Goal: Information Seeking & Learning: Learn about a topic

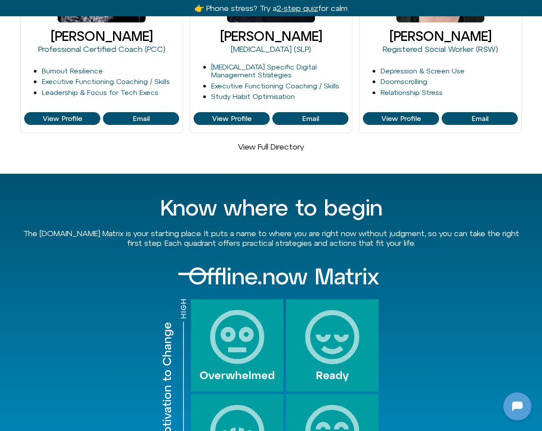
scroll to position [552, 0]
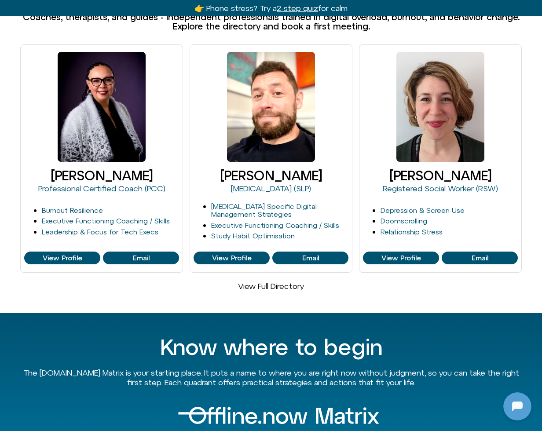
click at [254, 282] on link "View Full Directory" at bounding box center [271, 286] width 66 height 9
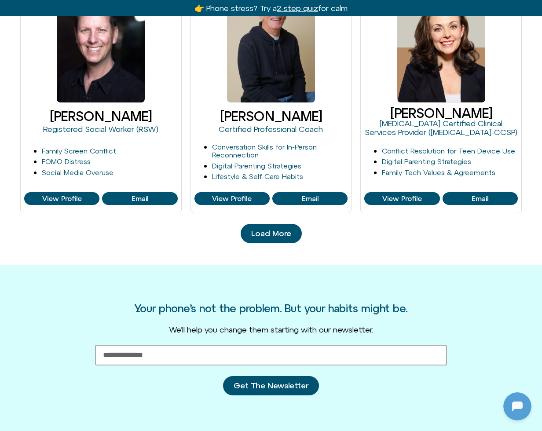
scroll to position [904, 0]
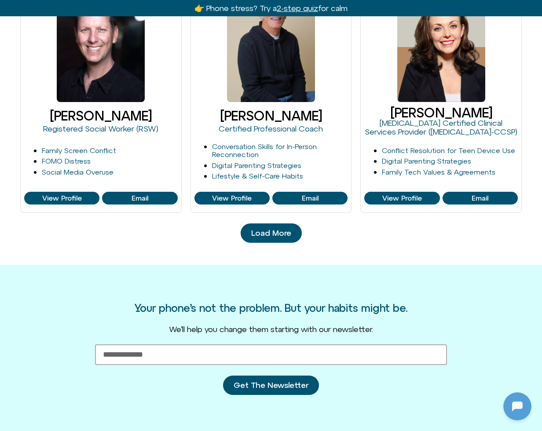
click at [279, 234] on span "Load More" at bounding box center [271, 233] width 40 height 9
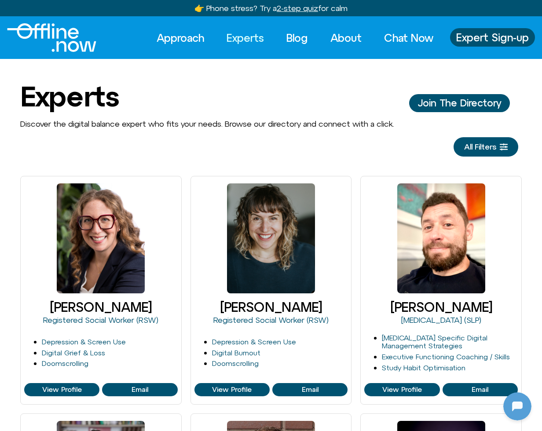
scroll to position [0, 0]
click at [66, 37] on img "Logo" at bounding box center [51, 37] width 89 height 29
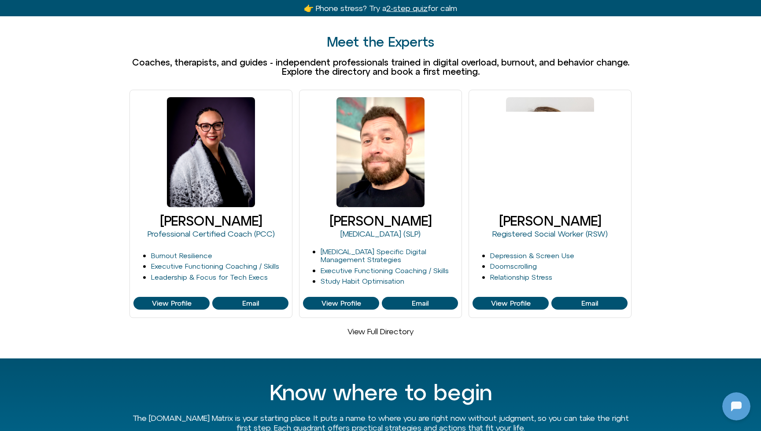
scroll to position [530, 0]
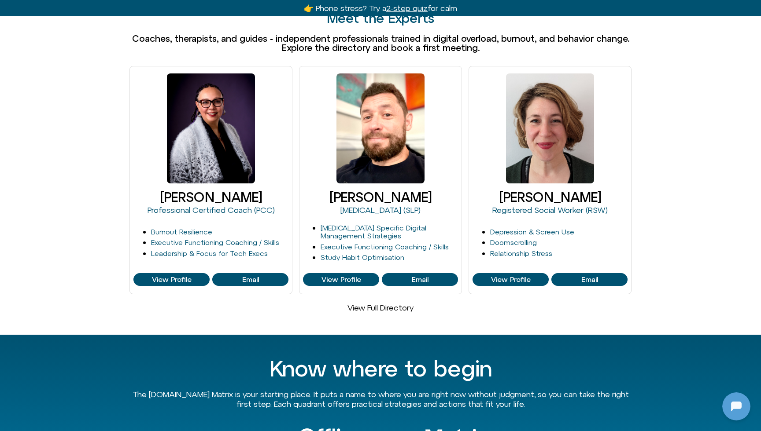
click at [369, 303] on link "View Full Directory" at bounding box center [380, 307] width 66 height 9
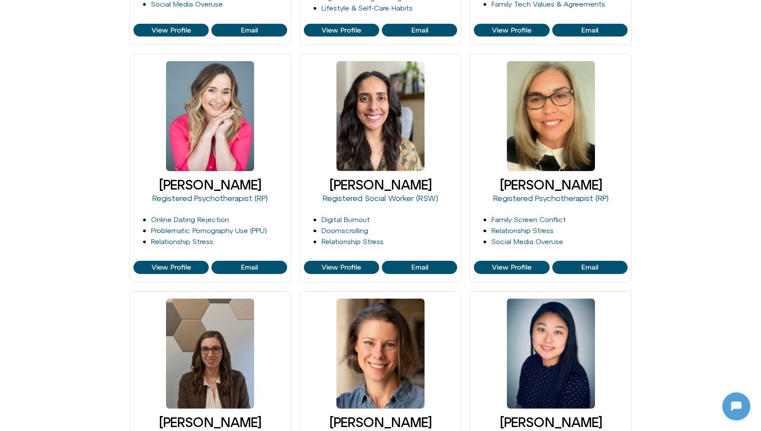
scroll to position [1098, 0]
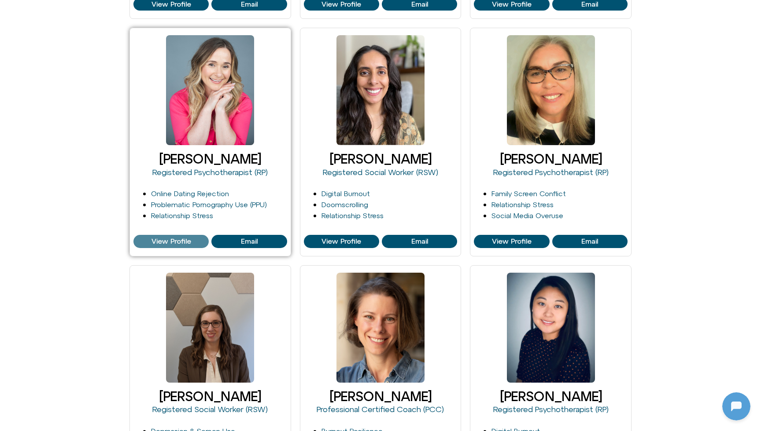
click at [154, 240] on span "View Profile" at bounding box center [171, 242] width 40 height 8
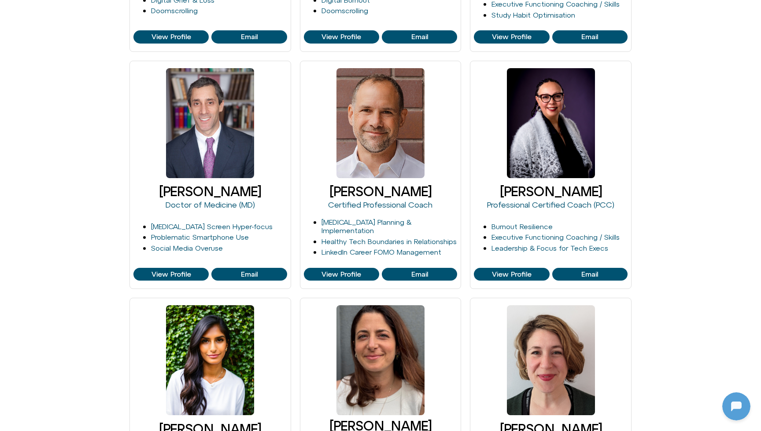
scroll to position [0, 0]
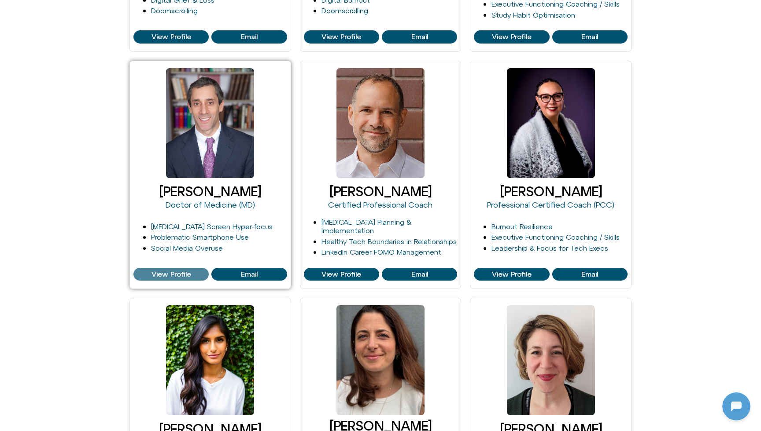
click at [166, 271] on span "View Profile" at bounding box center [171, 275] width 40 height 8
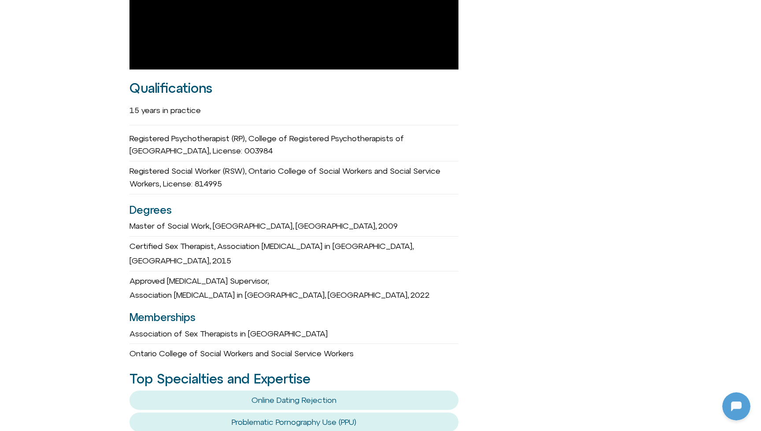
drag, startPoint x: 130, startPoint y: 100, endPoint x: 209, endPoint y: 120, distance: 80.8
click at [209, 129] on div "Registered Psychotherapist (RP), College of Registered Psychotherapists of Onta…" at bounding box center [293, 145] width 329 height 33
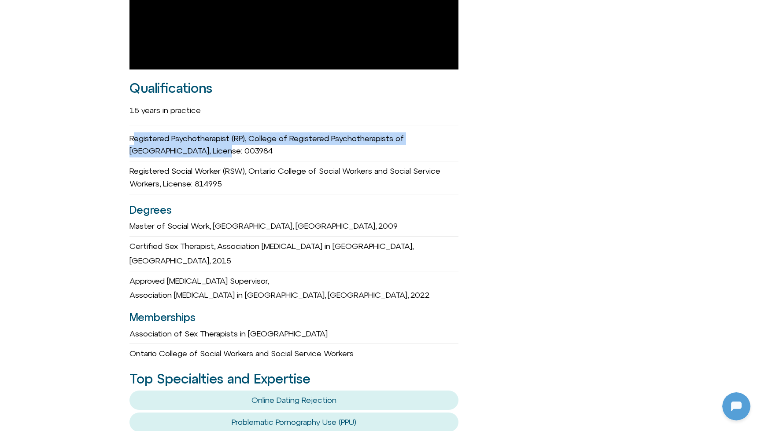
drag, startPoint x: 133, startPoint y: 128, endPoint x: 200, endPoint y: 142, distance: 68.0
click at [200, 142] on div "Registered Psychotherapist (RP), College of Registered Psychotherapists of Onta…" at bounding box center [293, 145] width 329 height 33
click at [147, 138] on div "Registered Psychotherapist (RP), College of Registered Psychotherapists of Onta…" at bounding box center [293, 145] width 329 height 33
drag, startPoint x: 261, startPoint y: 145, endPoint x: 129, endPoint y: 115, distance: 136.0
click at [129, 115] on div "Michelle Fischler she/her Registered Psychotherapist (RP) Founder of GetSOME Em…" at bounding box center [380, 241] width 761 height 1605
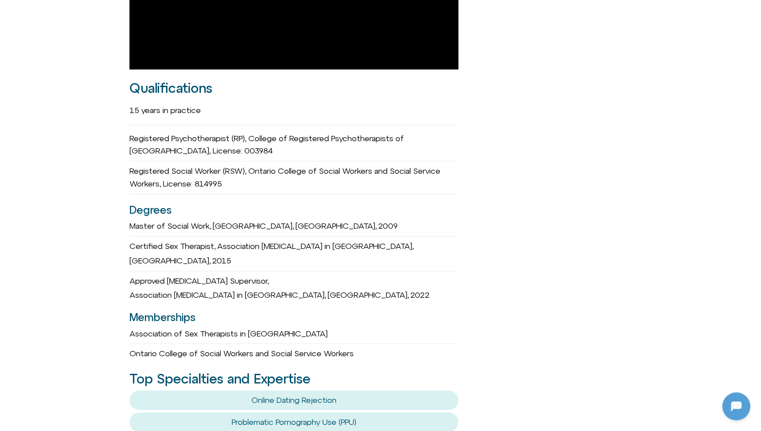
click at [125, 157] on div "Michelle Fischler she/her Registered Psychotherapist (RP) Founder of GetSOME Em…" at bounding box center [380, 241] width 761 height 1605
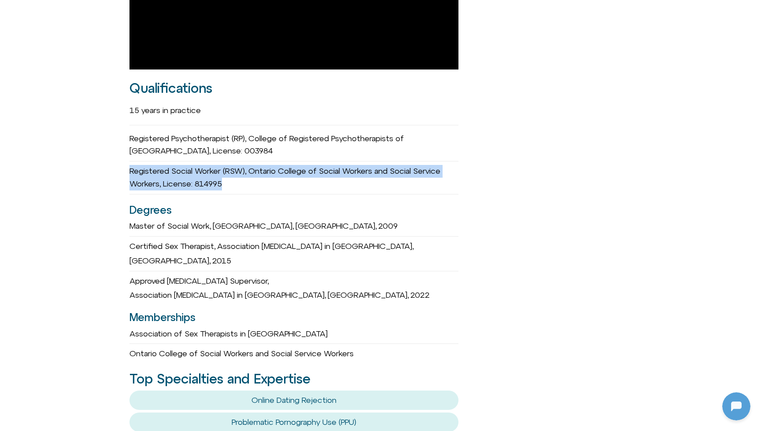
drag, startPoint x: 129, startPoint y: 157, endPoint x: 240, endPoint y: 185, distance: 114.4
click at [240, 185] on div "Michelle Fischler she/her Registered Psychotherapist (RP) Founder of GetSOME Em…" at bounding box center [380, 241] width 761 height 1605
click at [240, 185] on div "15 years in practice Registered Psychotherapist (RP), College of Registered Psy…" at bounding box center [293, 230] width 329 height 261
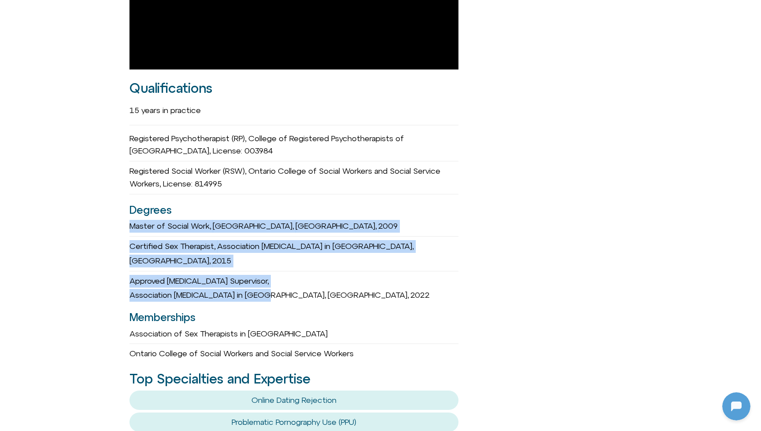
drag, startPoint x: 130, startPoint y: 214, endPoint x: 369, endPoint y: 260, distance: 243.8
click at [369, 260] on div "15 years in practice Registered Psychotherapist (RP), College of Registered Psy…" at bounding box center [293, 230] width 329 height 261
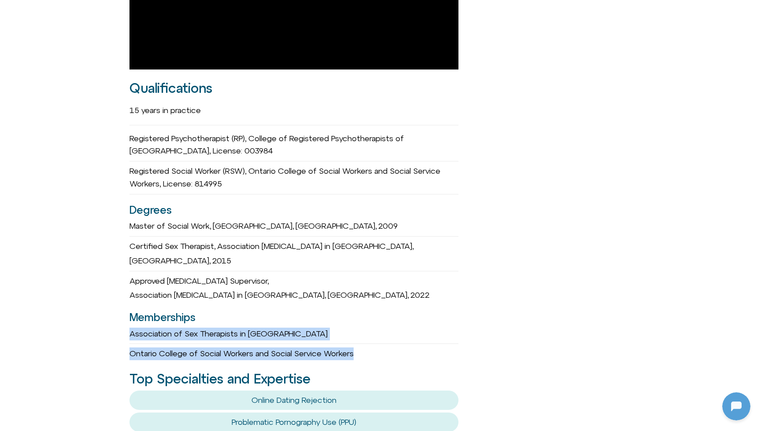
drag, startPoint x: 128, startPoint y: 295, endPoint x: 306, endPoint y: 323, distance: 180.0
click at [306, 323] on div "Michelle Fischler she/her Registered Psychotherapist (RP) Founder of GetSOME Em…" at bounding box center [380, 241] width 761 height 1605
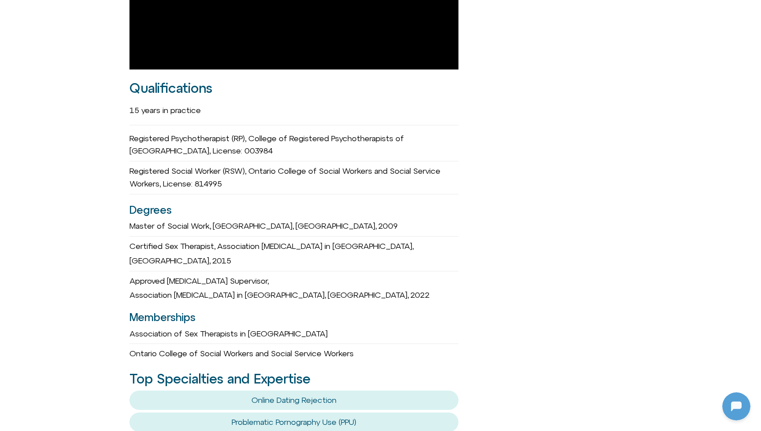
click at [354, 202] on h3 "Degrees" at bounding box center [293, 210] width 329 height 17
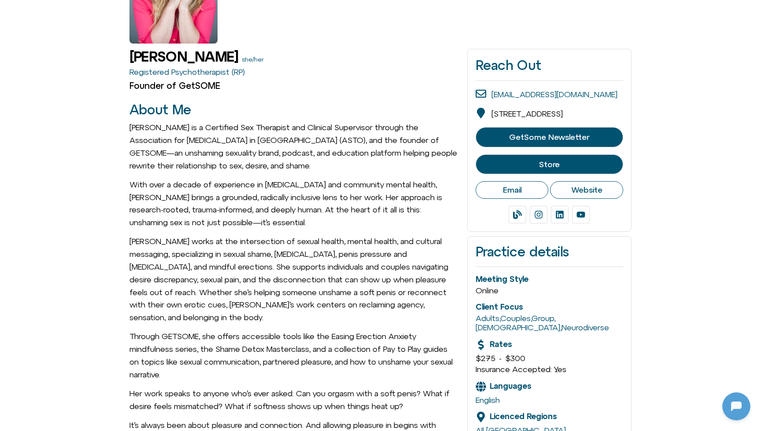
scroll to position [22, 0]
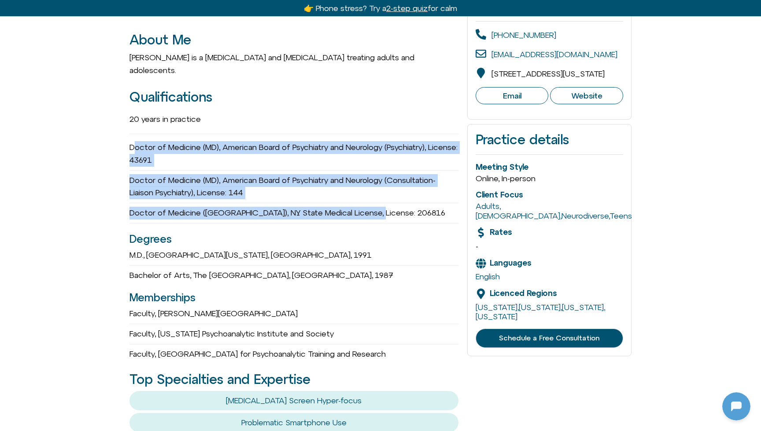
drag, startPoint x: 133, startPoint y: 136, endPoint x: 269, endPoint y: 203, distance: 152.4
click at [269, 203] on div "Doctor of Medicine (MD), American Board of Psychiatry and Neurology (Psychiatry…" at bounding box center [293, 181] width 329 height 86
click at [269, 203] on div "Doctor of Medicine (MD), NY State Medical License, License: 206816" at bounding box center [293, 213] width 329 height 20
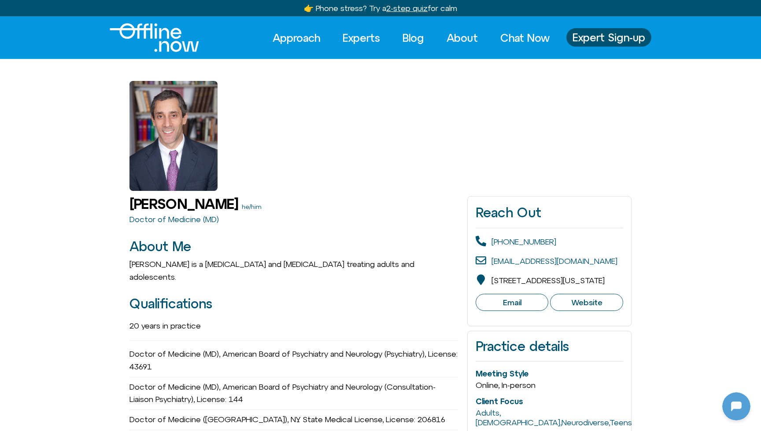
scroll to position [0, 0]
click at [161, 30] on img "Logo" at bounding box center [154, 37] width 89 height 29
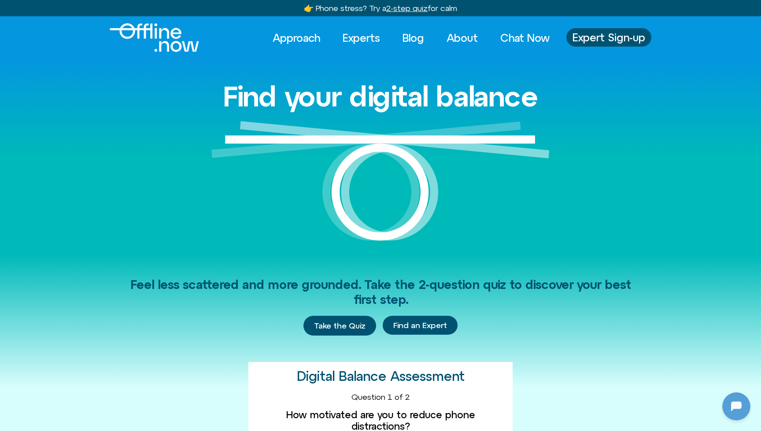
scroll to position [117, 0]
click at [360, 35] on link "Experts" at bounding box center [361, 37] width 53 height 19
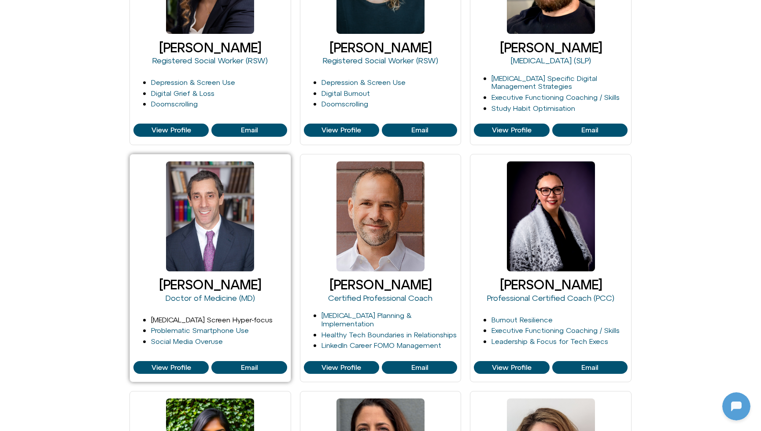
scroll to position [117, 0]
click at [165, 364] on span "View Profile" at bounding box center [171, 368] width 40 height 8
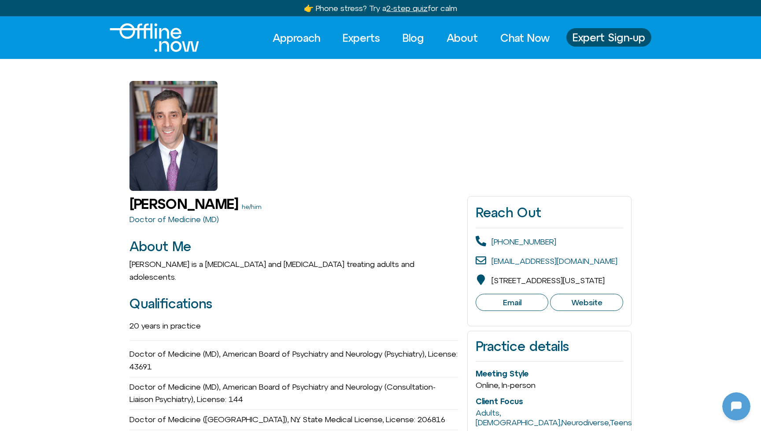
scroll to position [117, 0]
drag, startPoint x: 190, startPoint y: 250, endPoint x: 127, endPoint y: 247, distance: 63.5
click at [181, 249] on h2 "About Me" at bounding box center [293, 247] width 329 height 15
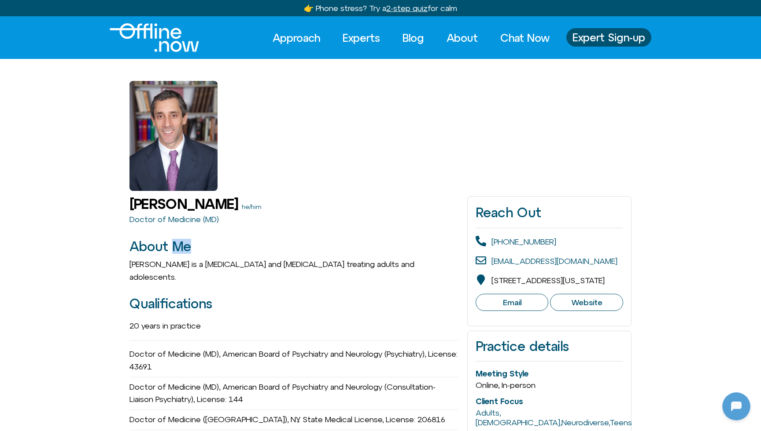
click at [181, 249] on h2 "About Me" at bounding box center [293, 247] width 329 height 15
click at [188, 241] on h2 "About Me" at bounding box center [293, 247] width 329 height 15
click at [603, 36] on span "Expert Sign-up" at bounding box center [608, 37] width 73 height 11
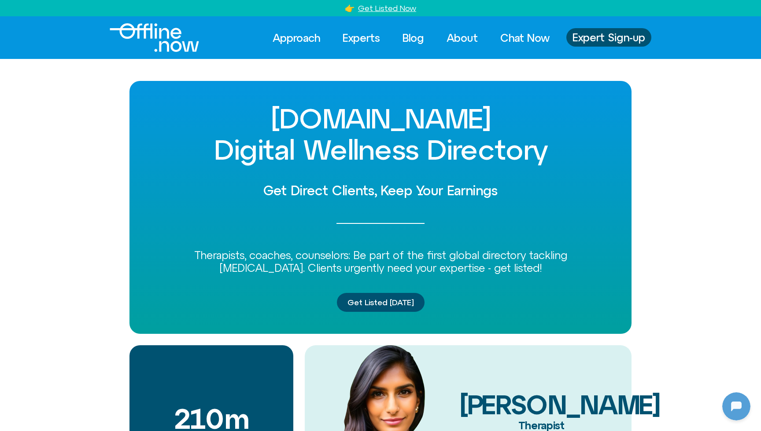
drag, startPoint x: 246, startPoint y: 110, endPoint x: 545, endPoint y: 263, distance: 335.7
click at [545, 263] on div "[DOMAIN_NAME] Digital Wellness Directory Get Direct Clients, Keep Your Earnings…" at bounding box center [380, 207] width 502 height 253
click at [545, 263] on div "Therapists, coaches, counselors: Be part of the first global directory tackling…" at bounding box center [380, 262] width 458 height 26
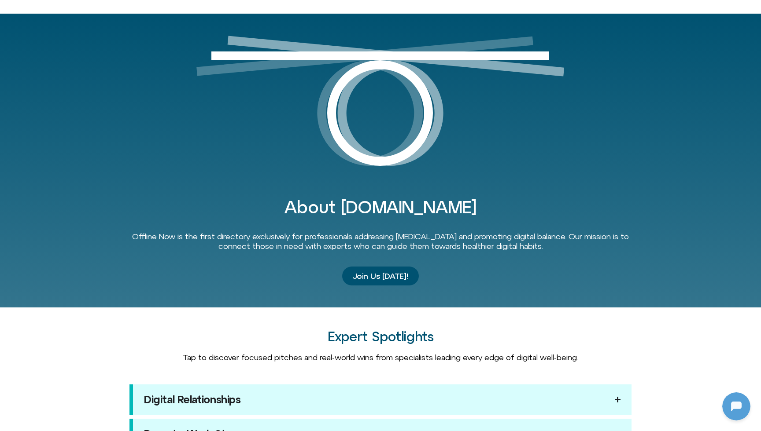
scroll to position [540, 0]
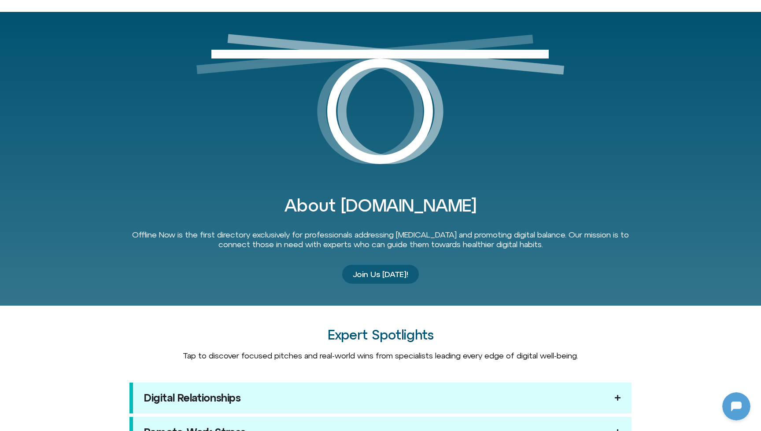
click at [389, 273] on span "Join Us Today!" at bounding box center [380, 274] width 55 height 9
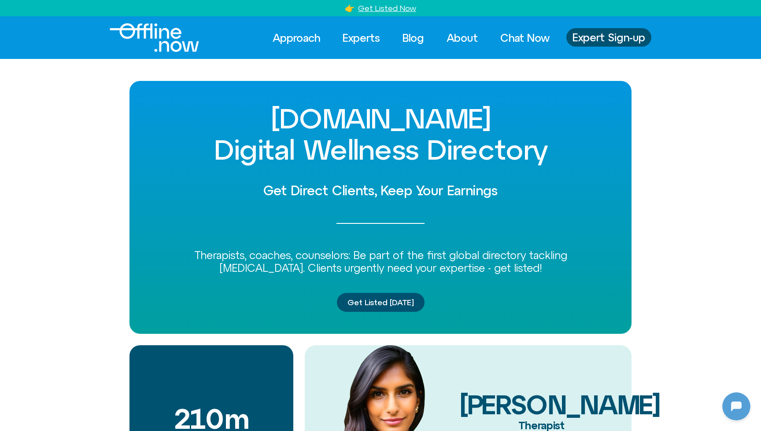
click at [387, 7] on link "Get Listed Now" at bounding box center [387, 8] width 58 height 9
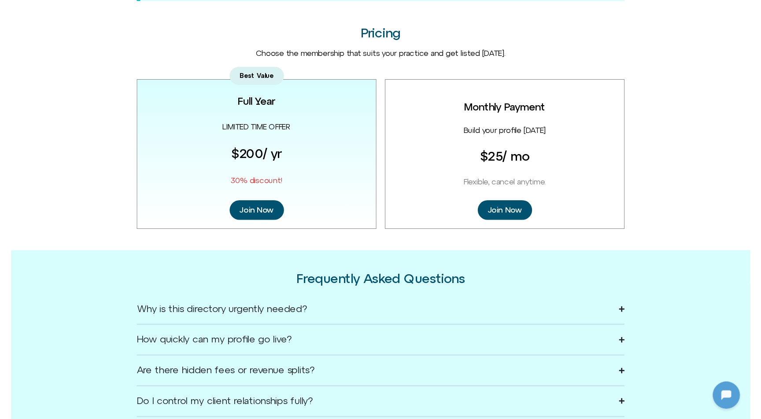
scroll to position [117, 0]
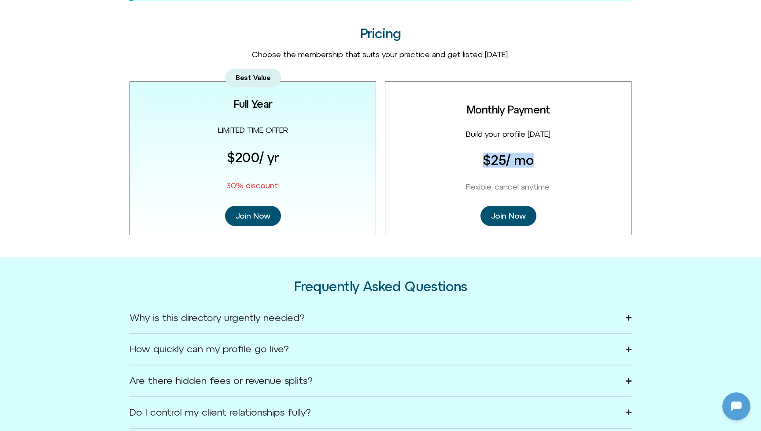
drag, startPoint x: 480, startPoint y: 156, endPoint x: 535, endPoint y: 154, distance: 55.1
click at [534, 154] on h1 "$25 / mo" at bounding box center [508, 160] width 51 height 15
click at [536, 154] on div "Monthly Payment Build your profile today $25 / mo Flexible, cancel anytime. Joi…" at bounding box center [508, 158] width 247 height 154
drag, startPoint x: 225, startPoint y: 151, endPoint x: 293, endPoint y: 153, distance: 67.9
click at [293, 153] on div "Best Value Full Year LIMITED TIME OFFER $200 / yr 30% discount! Join Now" at bounding box center [252, 158] width 247 height 154
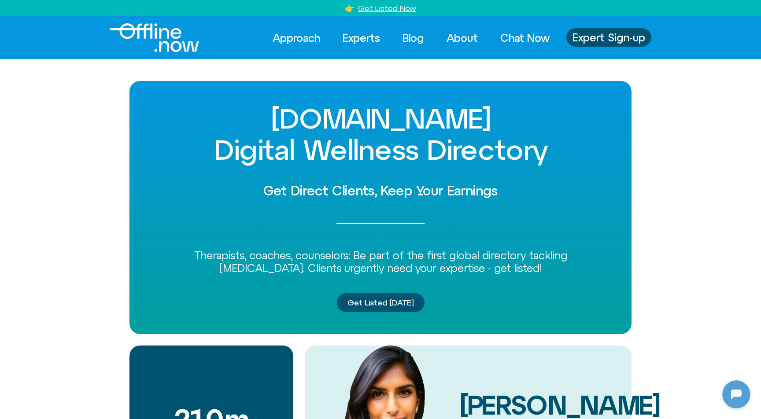
scroll to position [0, 0]
click at [360, 38] on link "Experts" at bounding box center [361, 37] width 53 height 19
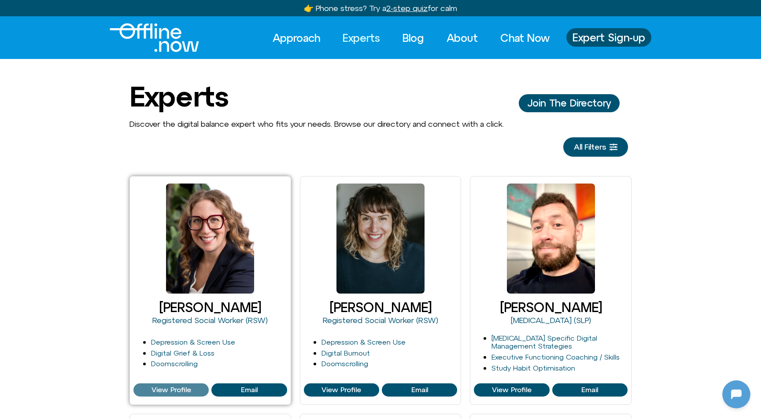
click at [173, 387] on span "View Profile" at bounding box center [171, 390] width 40 height 8
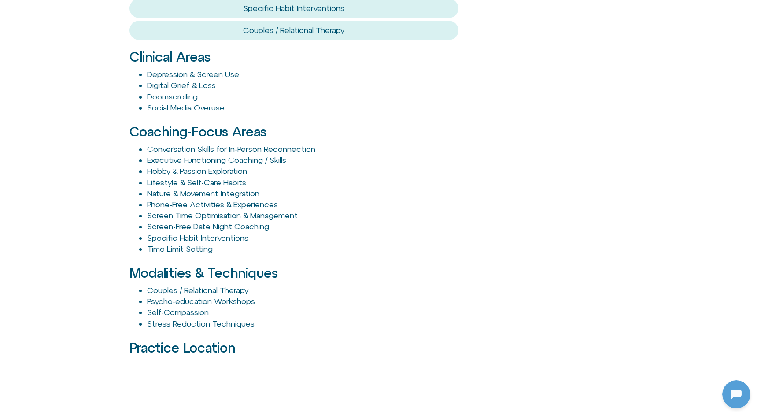
scroll to position [958, 0]
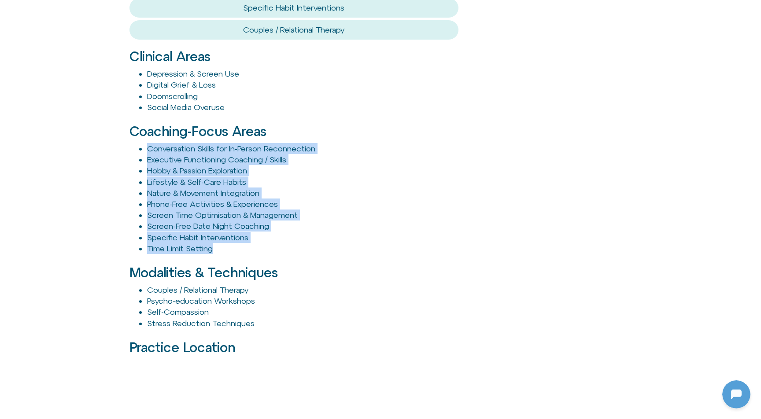
drag, startPoint x: 276, startPoint y: 233, endPoint x: 136, endPoint y: 138, distance: 169.0
click at [135, 143] on ul "Conversation Skills for In-Person Reconnection Executive Functioning Coaching /…" at bounding box center [293, 198] width 329 height 111
click at [409, 210] on li "Screen Time Optimisation & Management" at bounding box center [302, 215] width 311 height 11
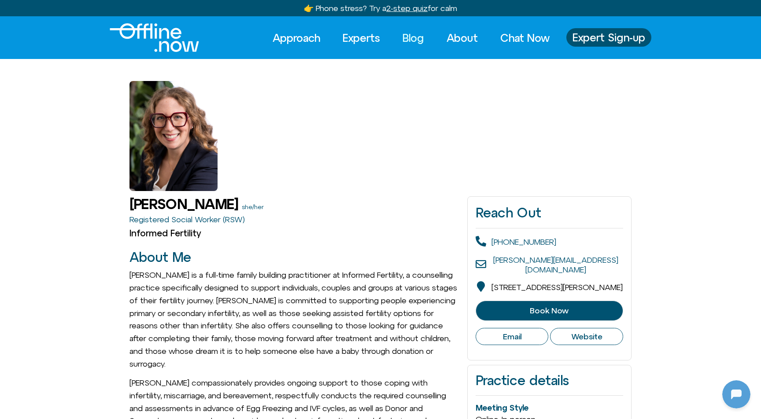
scroll to position [0, 0]
click at [404, 41] on link "Blog" at bounding box center [412, 37] width 37 height 19
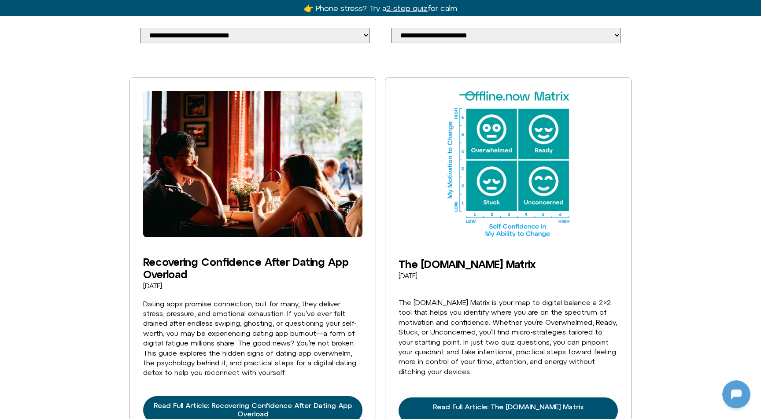
scroll to position [193, 0]
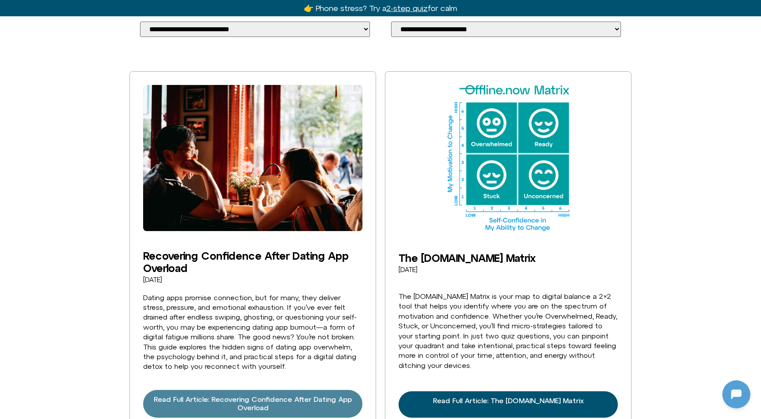
click at [208, 395] on span "Read Full Article: Recovering Confidence After Dating App Overload" at bounding box center [253, 403] width 198 height 17
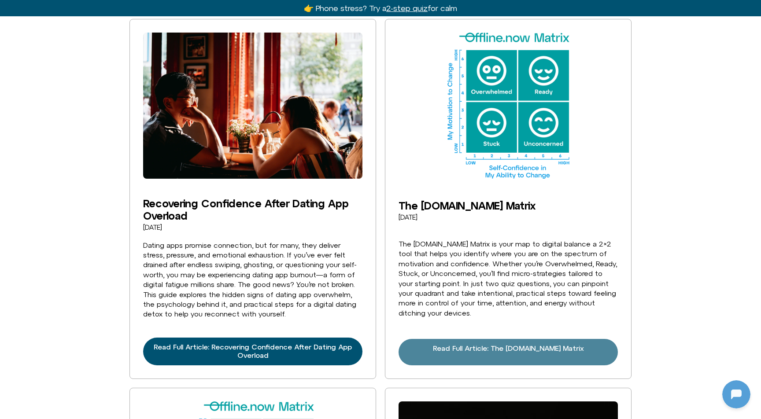
click at [492, 343] on link "Read Full Article: The Offline.now Matrix" at bounding box center [507, 352] width 219 height 26
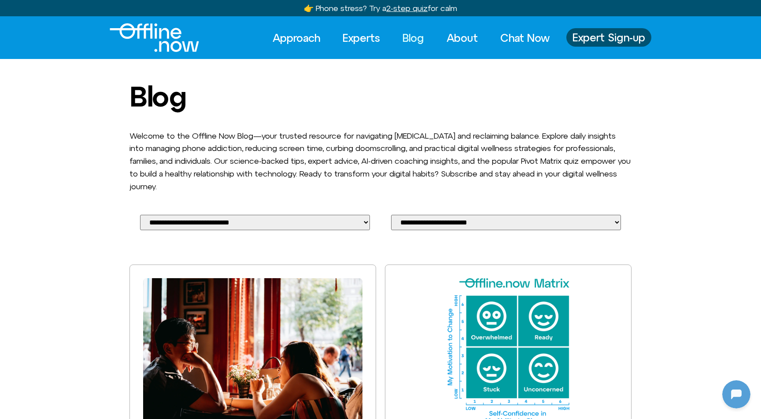
scroll to position [0, 0]
click at [359, 34] on link "Experts" at bounding box center [361, 37] width 53 height 19
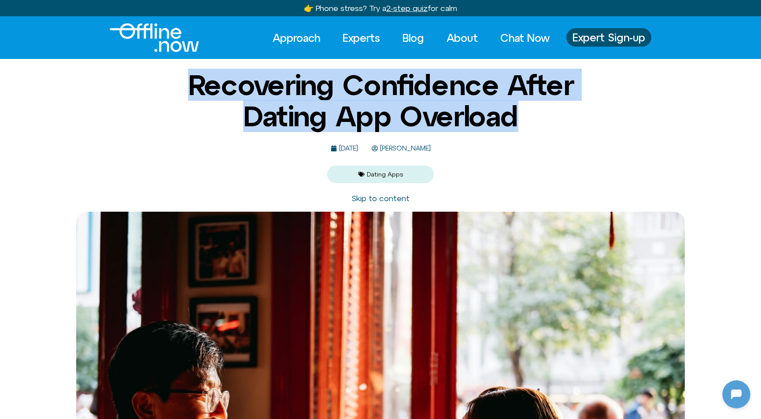
drag, startPoint x: 168, startPoint y: 84, endPoint x: 503, endPoint y: 133, distance: 338.1
click at [503, 133] on div "Recovering Confidence After Dating App Overload August 18, 2025 Michelle Fischl…" at bounding box center [380, 126] width 427 height 113
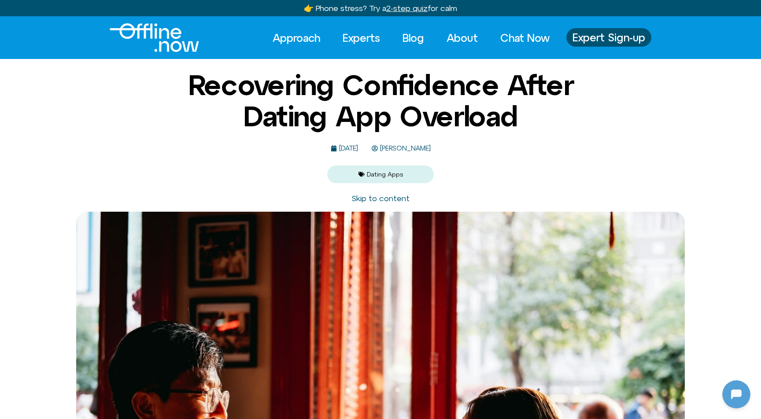
click at [516, 131] on h1 "Recovering Confidence After Dating App Overload" at bounding box center [380, 101] width 427 height 62
click at [420, 148] on span "Michelle Fischler" at bounding box center [404, 148] width 53 height 7
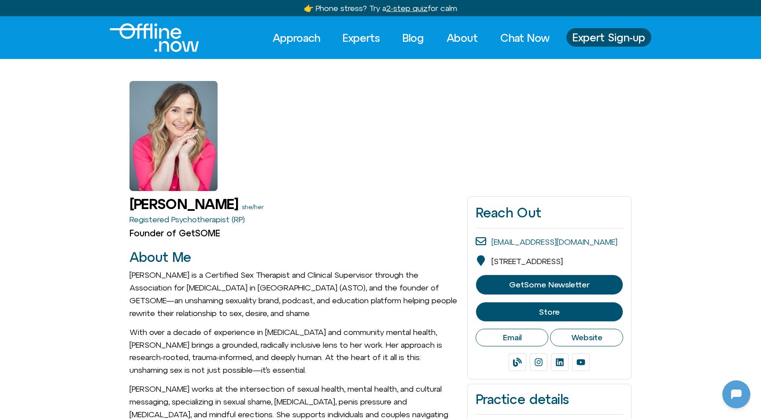
scroll to position [117, 0]
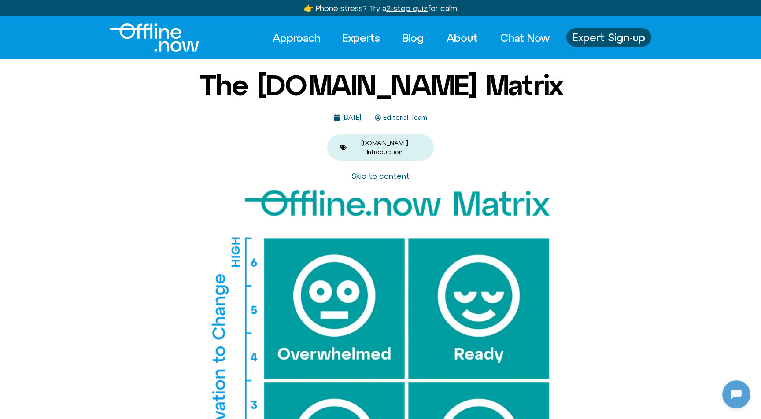
click at [424, 117] on span "Editorial Team" at bounding box center [404, 117] width 46 height 7
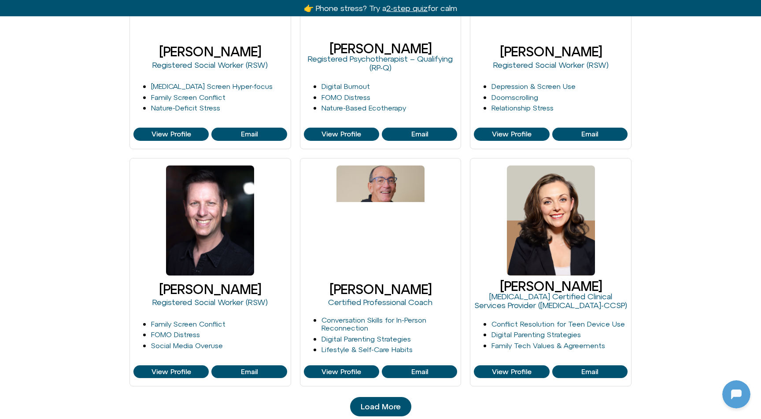
scroll to position [734, 0]
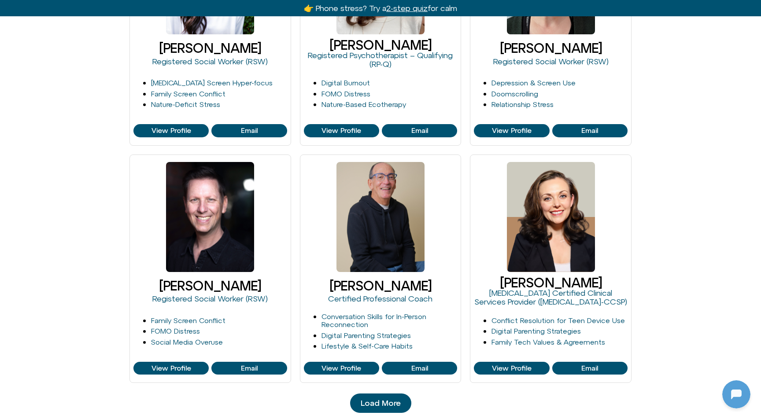
click at [377, 404] on span "Load More" at bounding box center [381, 403] width 40 height 9
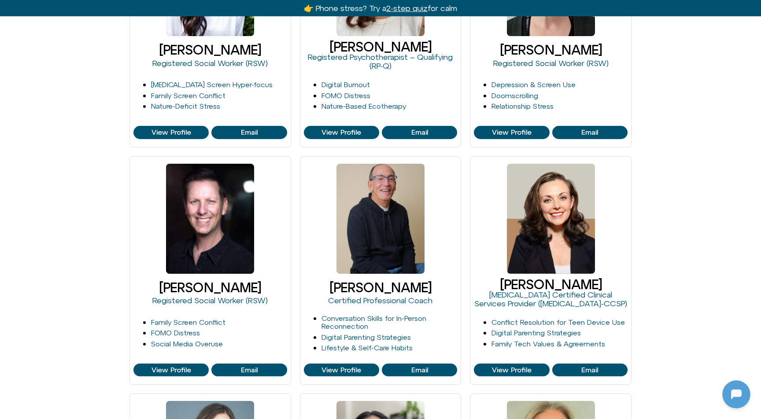
scroll to position [595, 0]
